Goal: Find specific page/section: Find specific page/section

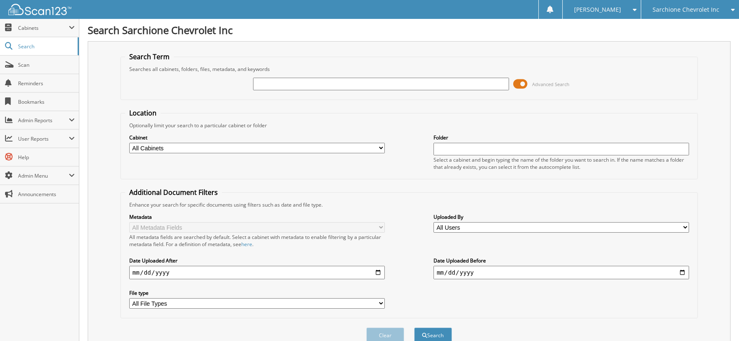
click at [270, 83] on input "text" at bounding box center [381, 84] width 256 height 13
type input "270605"
click at [414, 327] on button "Search" at bounding box center [433, 335] width 38 height 16
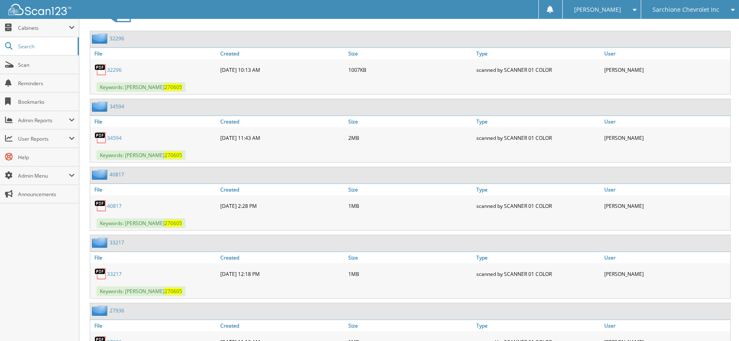
scroll to position [419, 0]
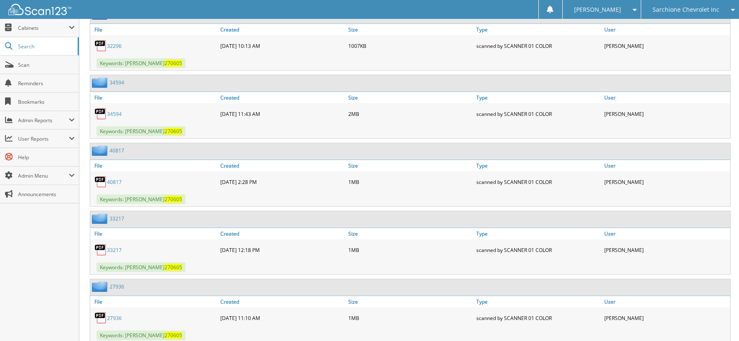
click at [111, 178] on link "40817" at bounding box center [114, 181] width 15 height 7
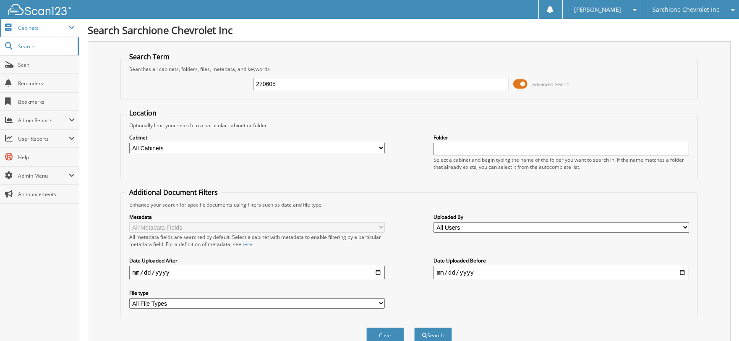
click at [33, 28] on span "Cabinets" at bounding box center [43, 27] width 51 height 7
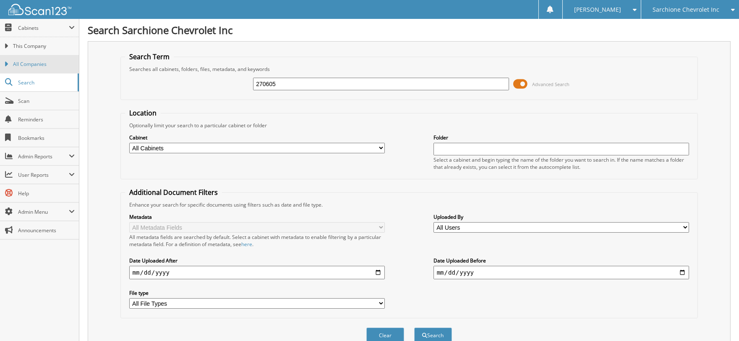
click at [26, 64] on span "All Companies" at bounding box center [44, 64] width 62 height 8
click at [70, 26] on span at bounding box center [72, 27] width 6 height 7
